Goal: Information Seeking & Learning: Understand process/instructions

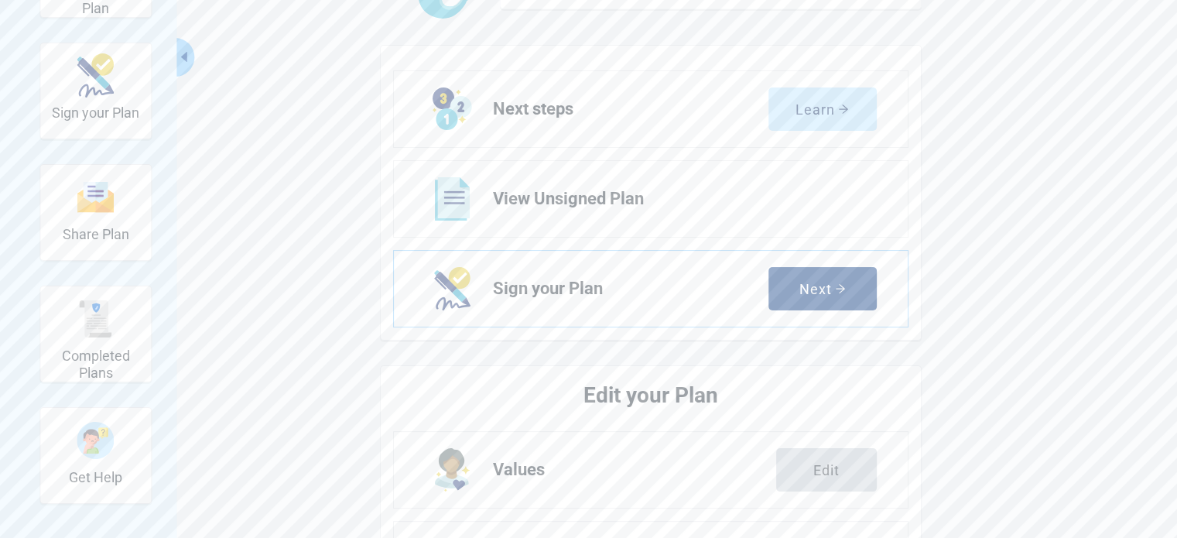
scroll to position [155, 0]
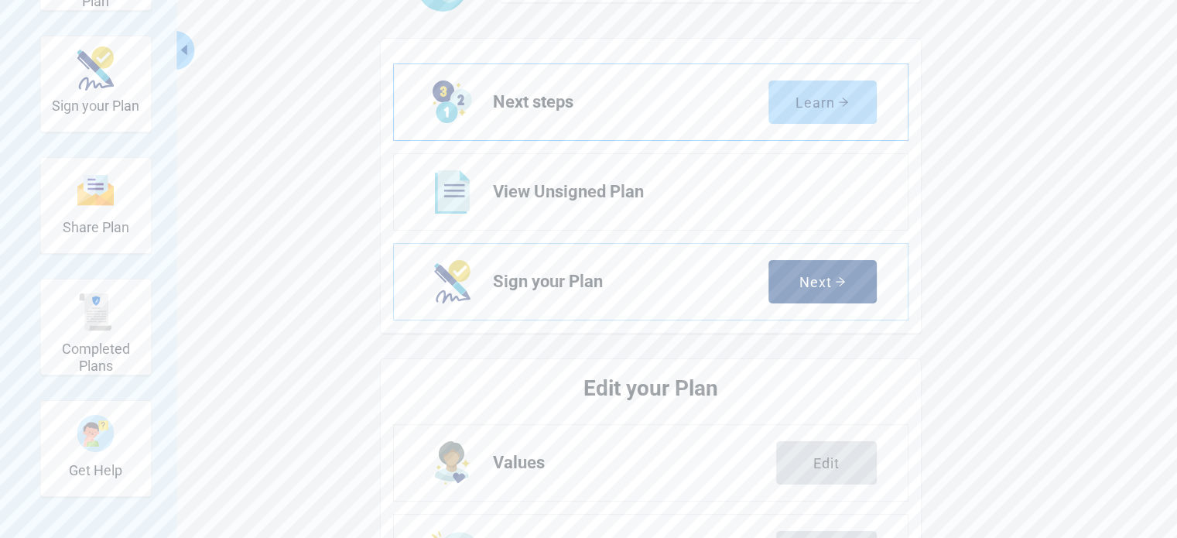
click at [820, 97] on div "Learn" at bounding box center [821, 101] width 53 height 15
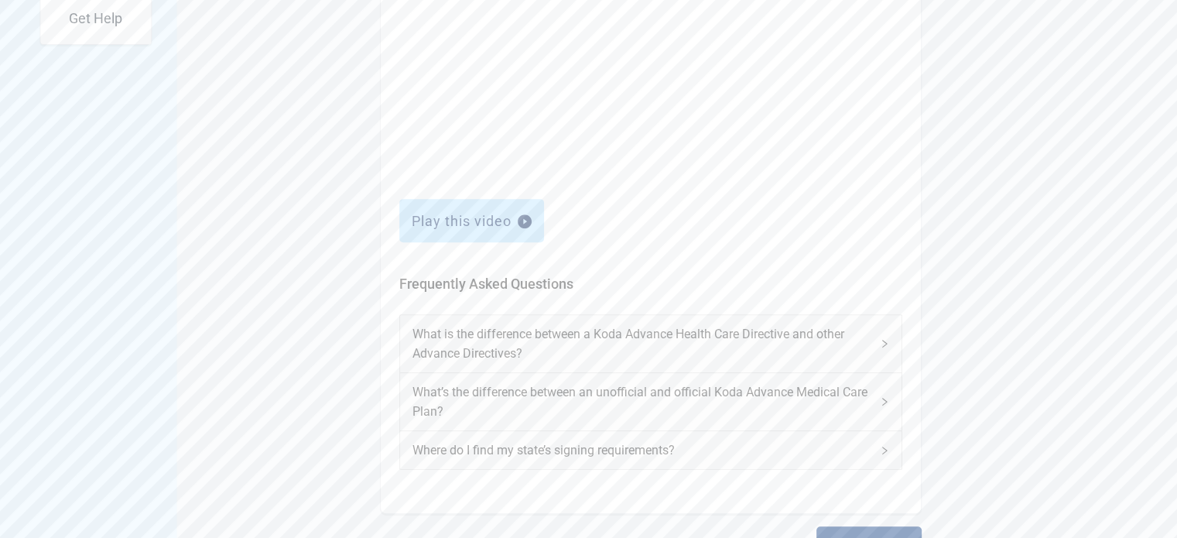
scroll to position [662, 0]
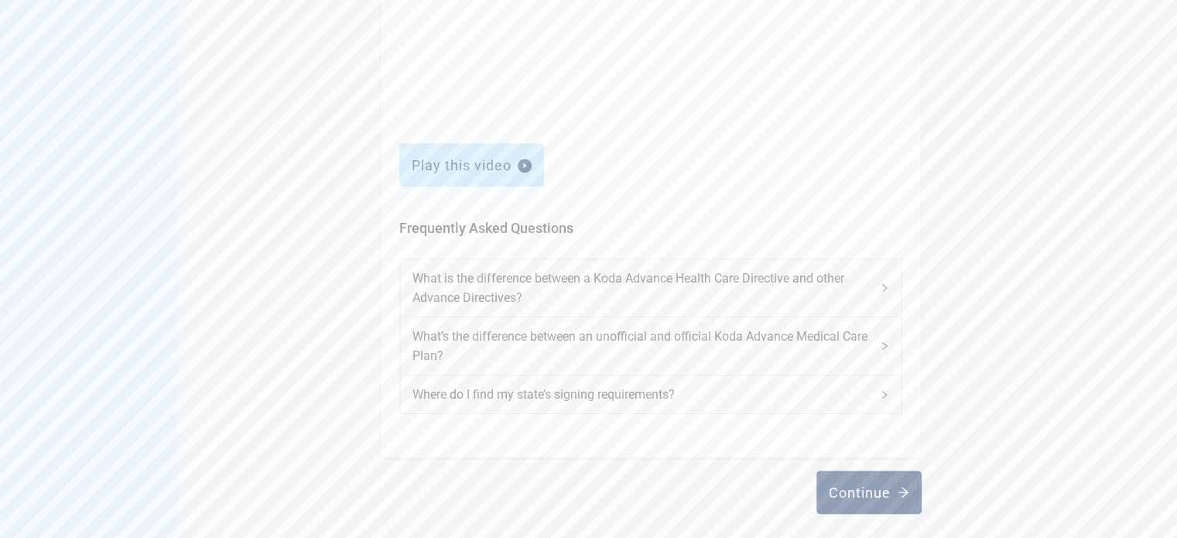
click at [842, 500] on button "Continue" at bounding box center [868, 491] width 105 height 43
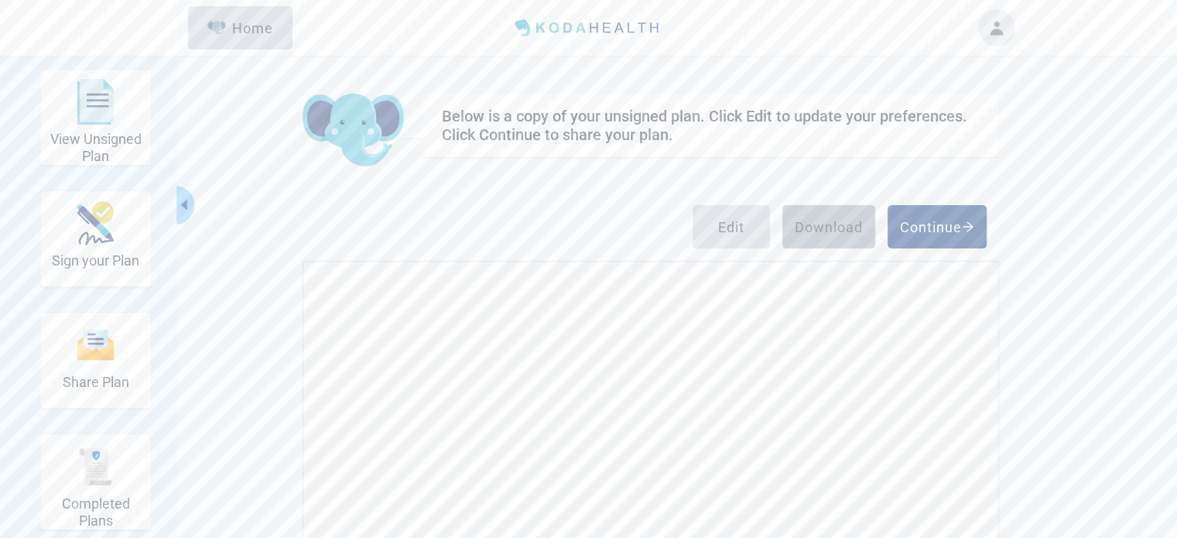
click at [817, 222] on div "Download" at bounding box center [828, 226] width 68 height 15
click at [944, 226] on div "Continue" at bounding box center [937, 226] width 74 height 15
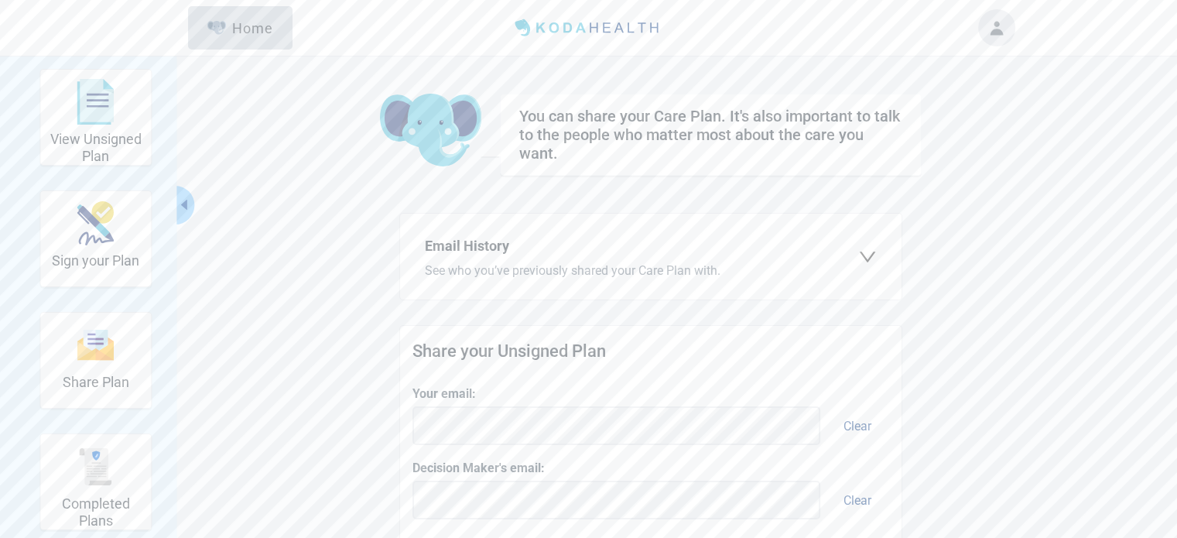
click at [1002, 37] on button "Toggle account menu" at bounding box center [996, 27] width 37 height 37
click at [963, 191] on span "Logout" at bounding box center [964, 195] width 39 height 15
